Goal: Book appointment/travel/reservation

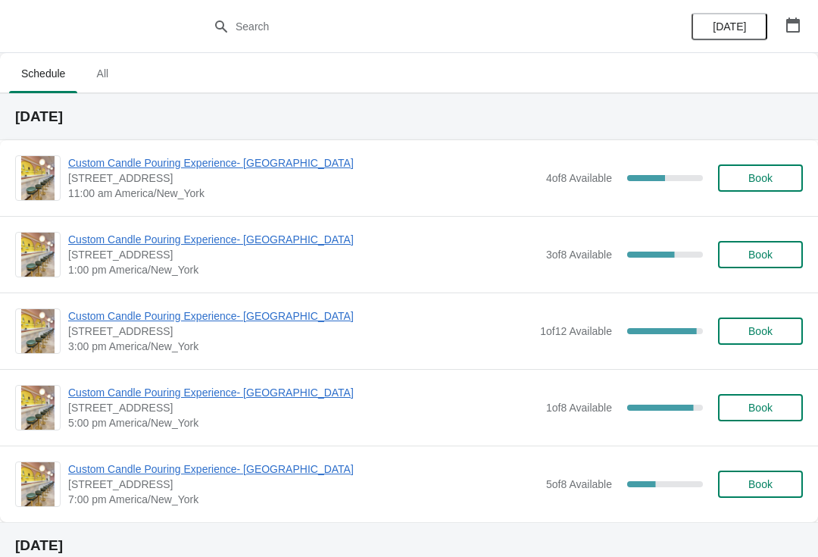
click at [283, 170] on span "Custom Candle Pouring Experience- [GEOGRAPHIC_DATA]" at bounding box center [303, 162] width 470 height 15
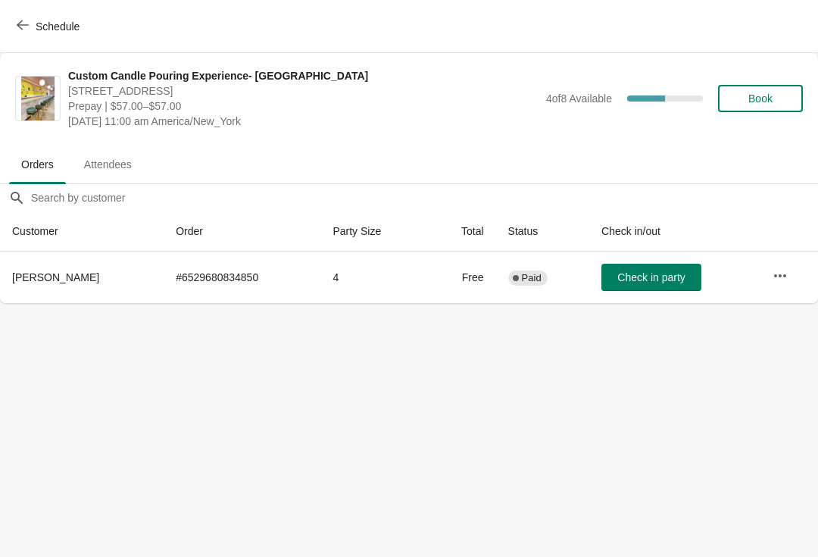
click at [54, 271] on span "[PERSON_NAME]" at bounding box center [55, 277] width 87 height 12
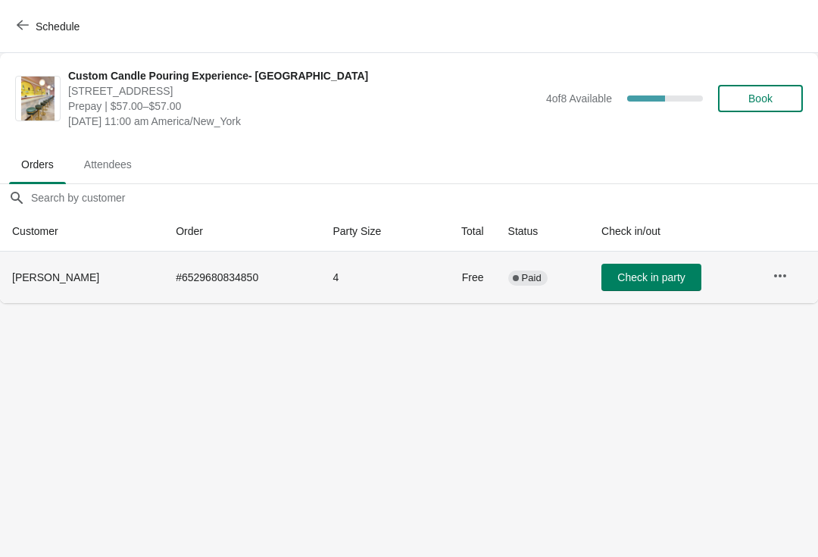
click at [774, 95] on span "Book" at bounding box center [761, 98] width 58 height 12
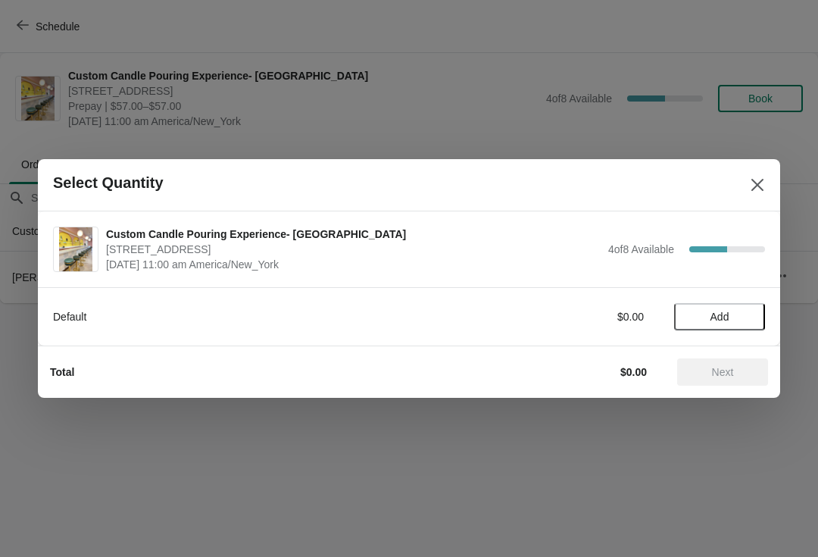
click at [737, 312] on span "Add" at bounding box center [720, 317] width 64 height 12
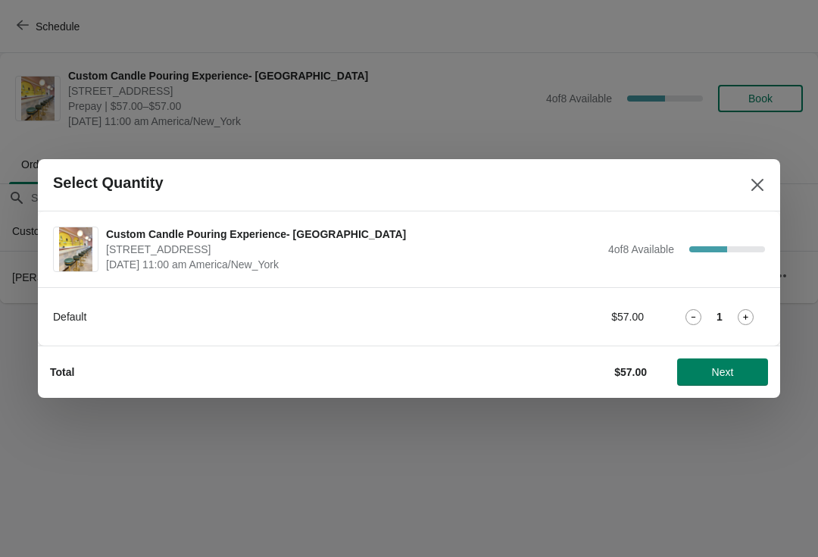
click at [749, 317] on icon at bounding box center [746, 317] width 16 height 16
click at [749, 318] on icon at bounding box center [746, 317] width 16 height 16
click at [749, 317] on icon at bounding box center [746, 317] width 16 height 16
click at [752, 311] on icon at bounding box center [746, 317] width 16 height 16
click at [750, 318] on icon at bounding box center [746, 317] width 16 height 16
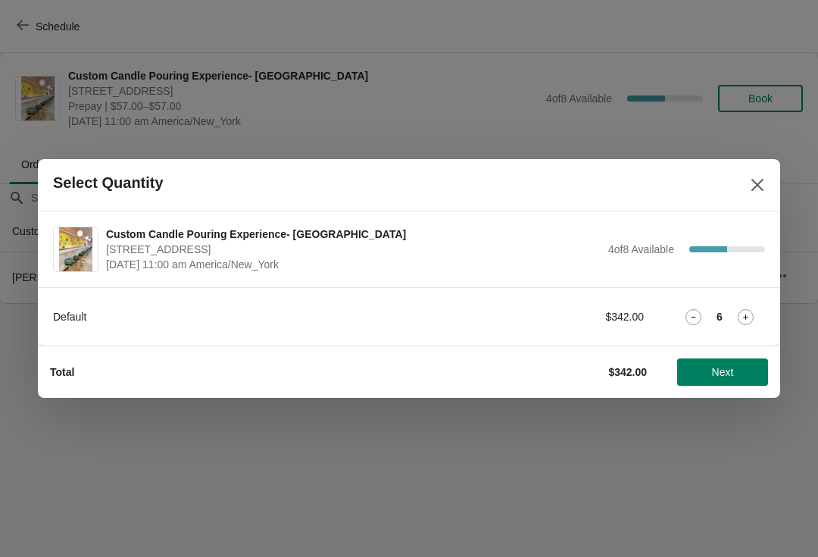
click at [702, 309] on div "6" at bounding box center [719, 317] width 91 height 16
click at [699, 302] on div "Default $342.00 6" at bounding box center [409, 309] width 712 height 42
click at [699, 309] on icon at bounding box center [694, 317] width 16 height 16
click at [701, 314] on icon at bounding box center [694, 317] width 16 height 16
click at [705, 313] on div "4" at bounding box center [719, 317] width 91 height 16
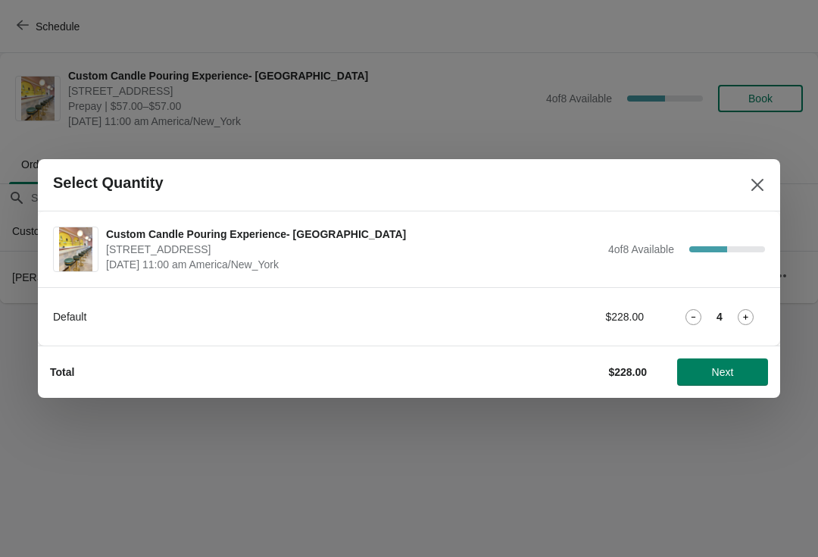
click at [695, 312] on icon at bounding box center [694, 317] width 16 height 16
click at [696, 314] on icon at bounding box center [694, 317] width 16 height 16
click at [708, 310] on div "2" at bounding box center [719, 317] width 91 height 16
click at [708, 312] on div "2" at bounding box center [719, 317] width 91 height 16
click at [699, 314] on icon at bounding box center [694, 317] width 16 height 16
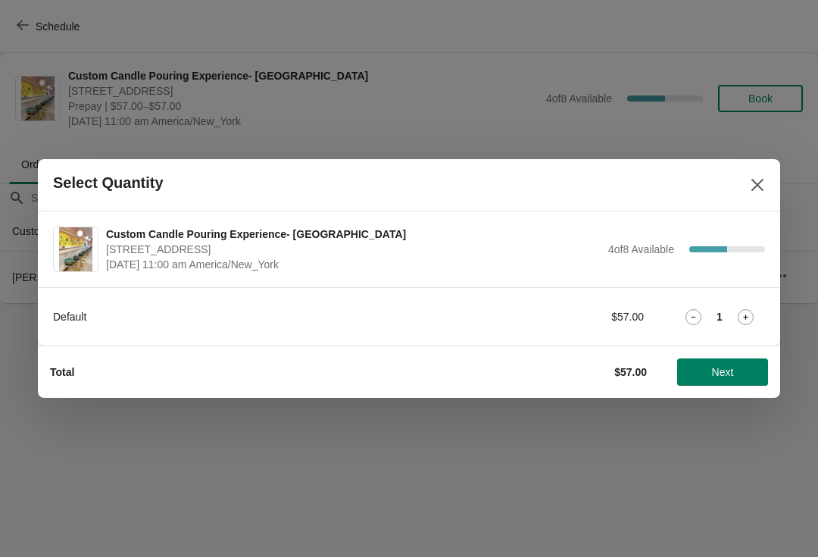
click at [736, 378] on button "Next" at bounding box center [722, 371] width 91 height 27
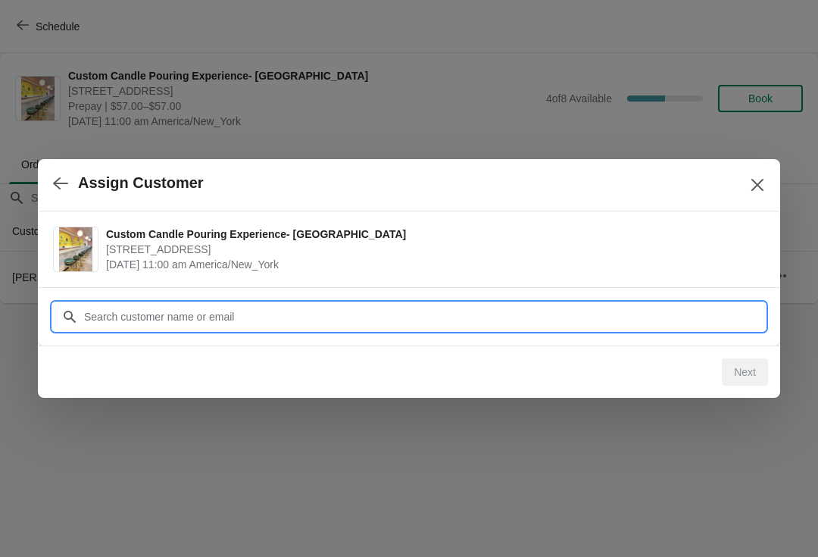
click at [718, 317] on input "Customer" at bounding box center [424, 316] width 682 height 27
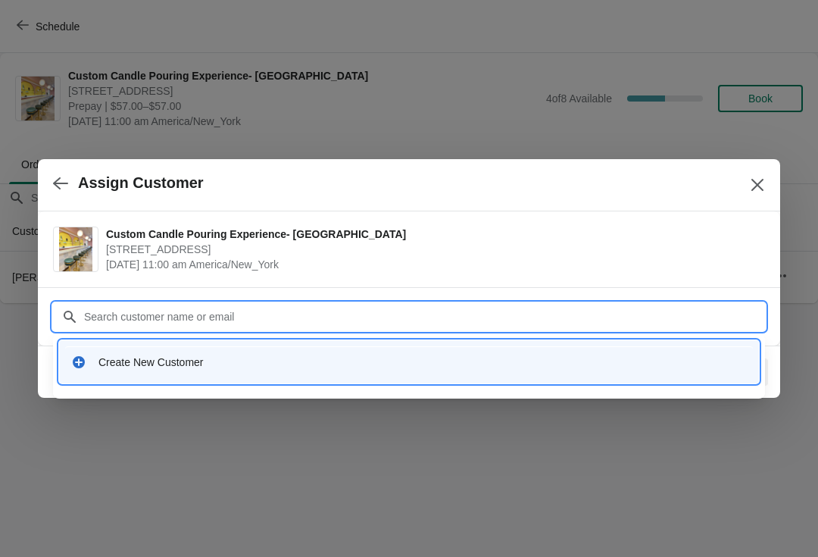
click at [94, 377] on div "Create New Customer" at bounding box center [409, 361] width 700 height 43
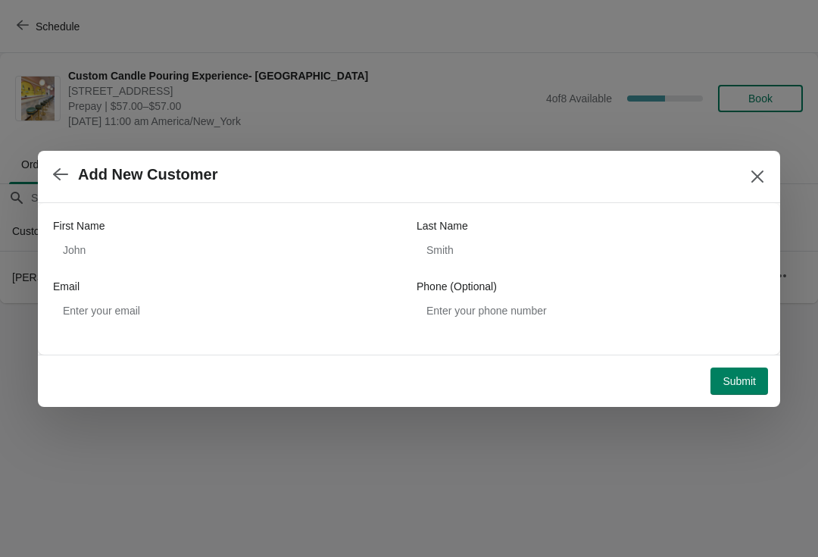
click at [752, 169] on icon "Close" at bounding box center [757, 176] width 15 height 15
